Goal: Navigation & Orientation: Find specific page/section

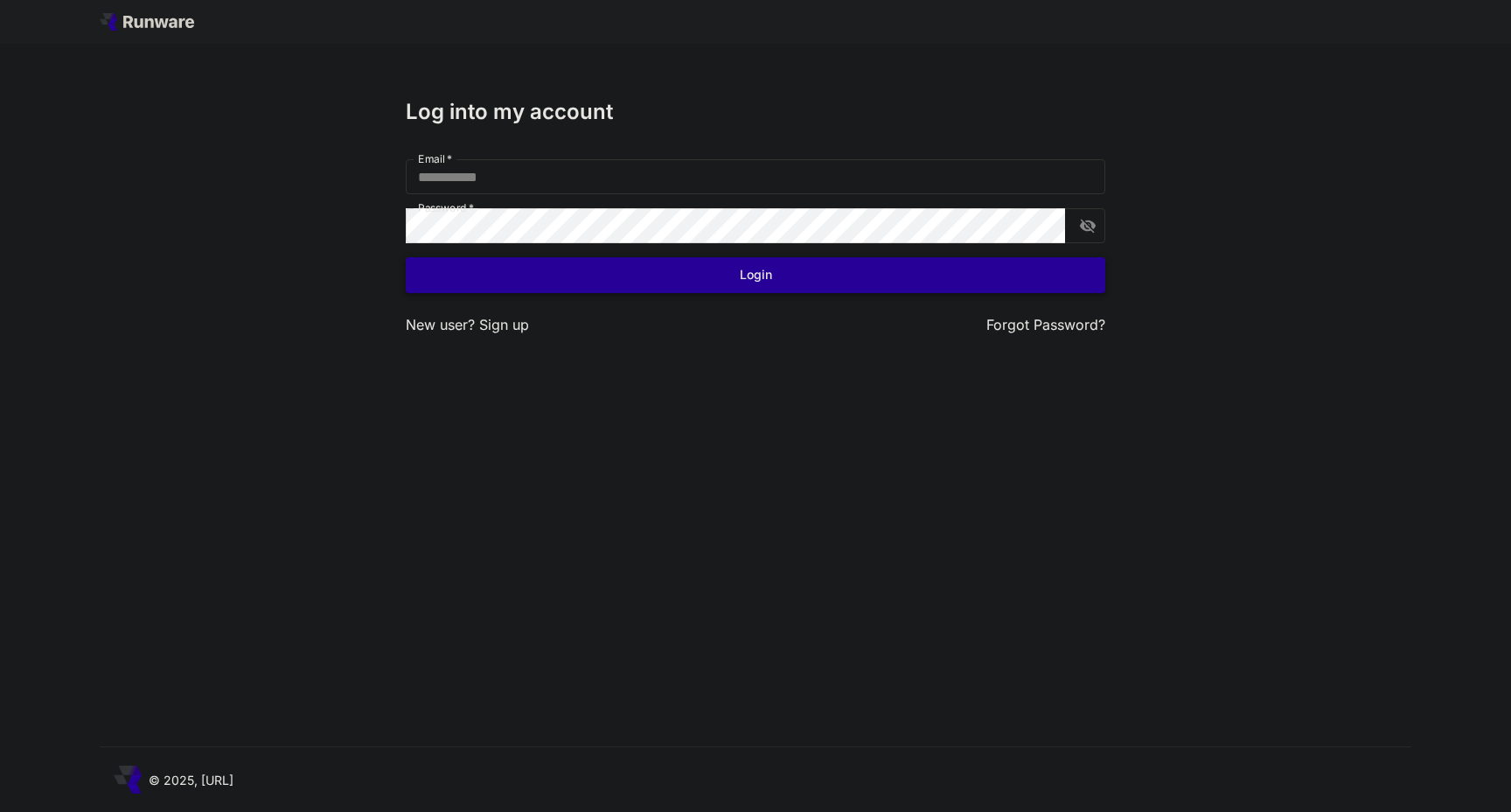
type input "**********"
click at [531, 276] on button "Login" at bounding box center [755, 275] width 700 height 36
